Goal: Transaction & Acquisition: Purchase product/service

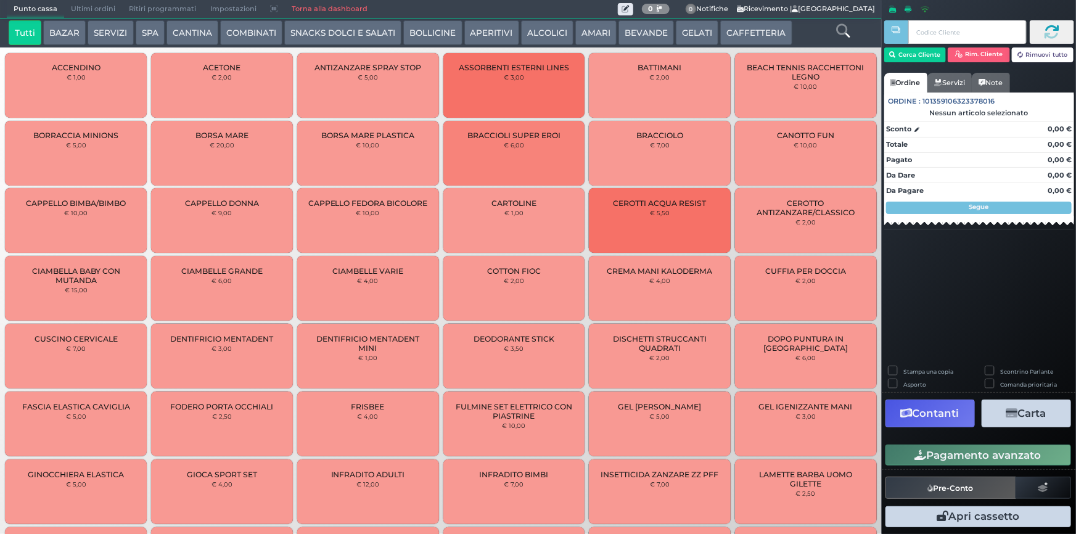
click at [160, 38] on button "SPA" at bounding box center [150, 32] width 29 height 25
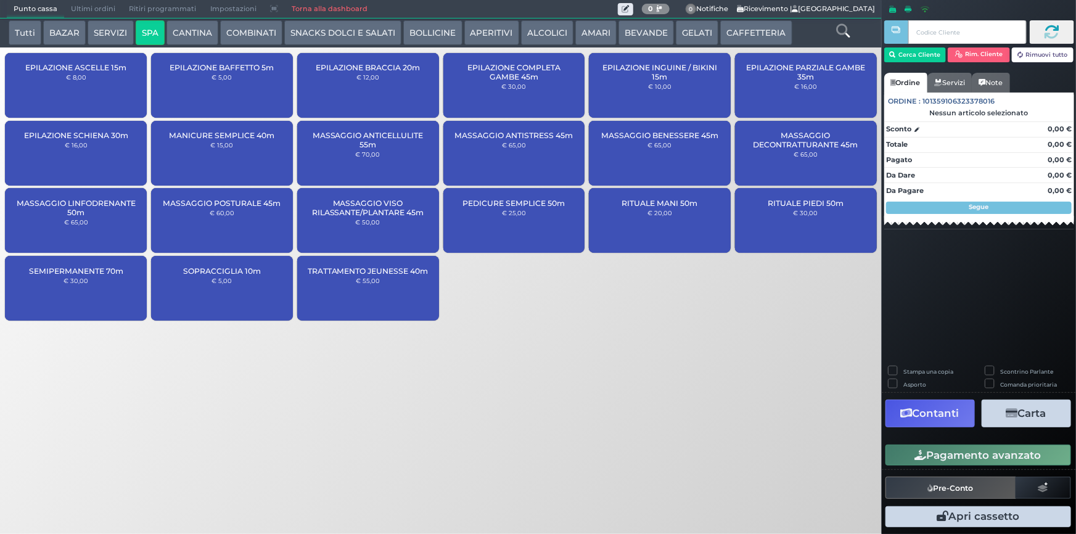
click at [213, 80] on small "€ 5,00" at bounding box center [222, 76] width 20 height 7
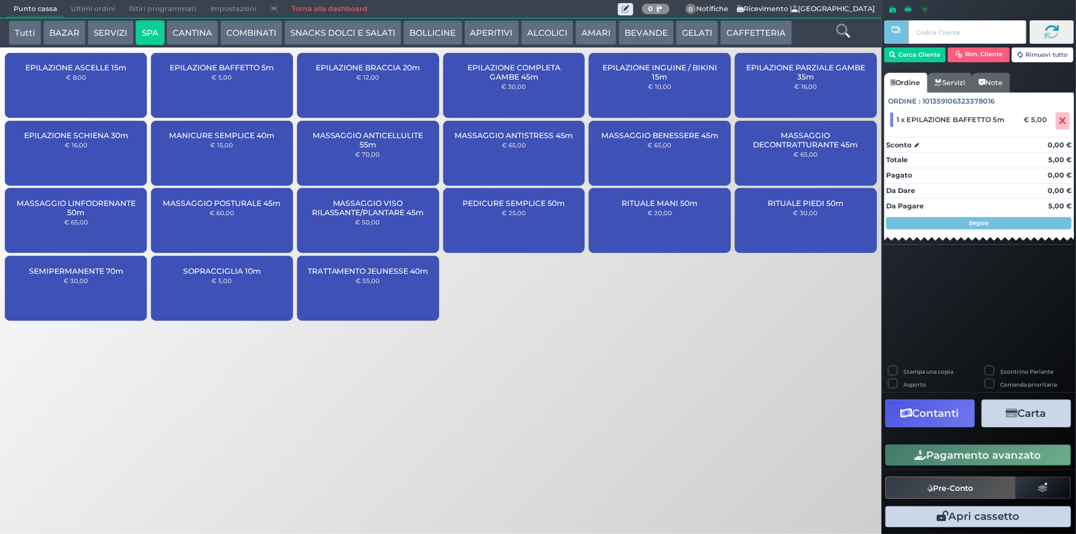
click at [246, 303] on div "SOPRACCIGLIA 10m € 5,00" at bounding box center [222, 288] width 142 height 65
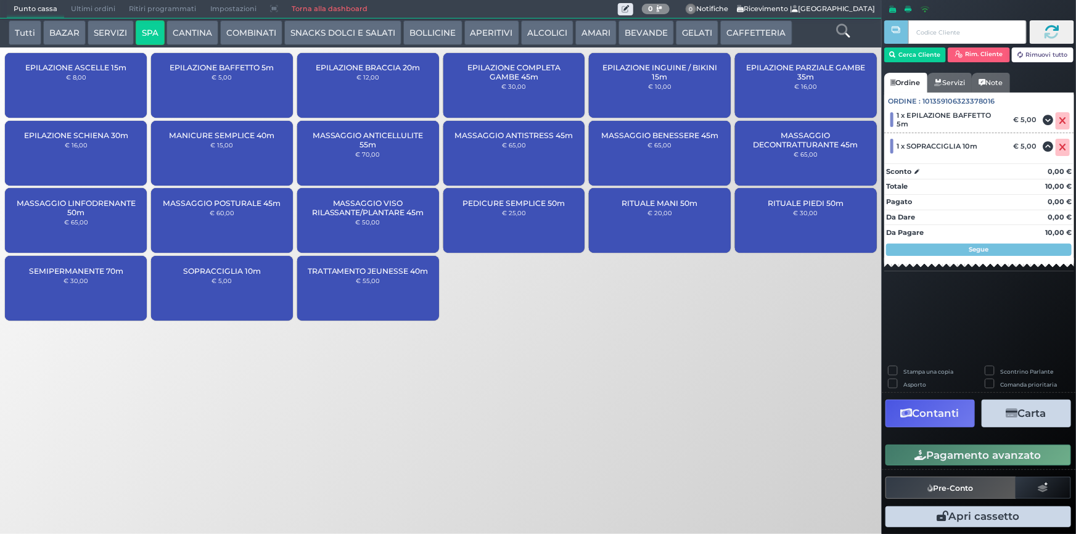
click at [700, 104] on div "EPILAZIONE INGUINE / BIKINI 15m € 10,00" at bounding box center [660, 85] width 142 height 65
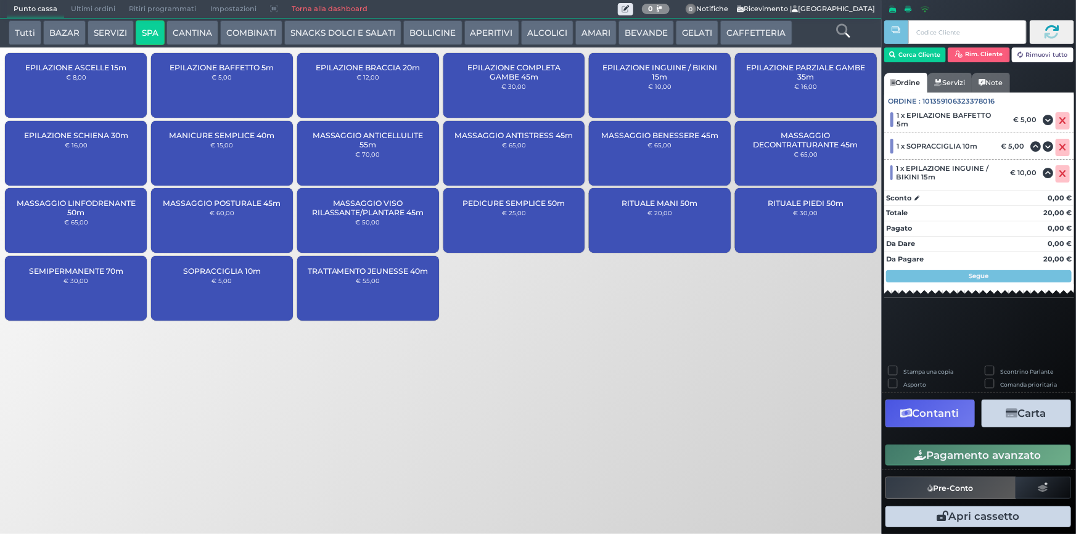
click at [903, 370] on label "Stampa una copia" at bounding box center [928, 372] width 50 height 8
checkbox input "true"
click at [1038, 405] on button "Carta" at bounding box center [1026, 414] width 89 height 28
